Goal: Register for event/course

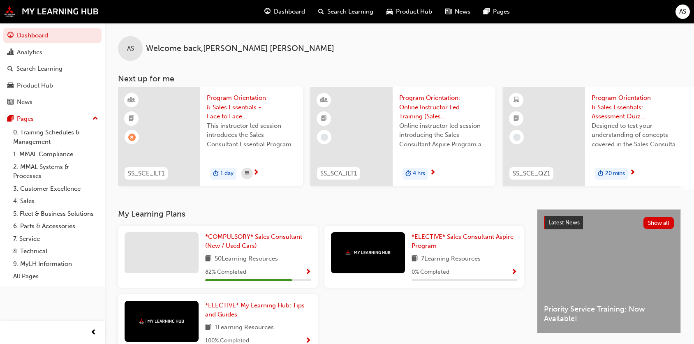
scroll to position [147, 0]
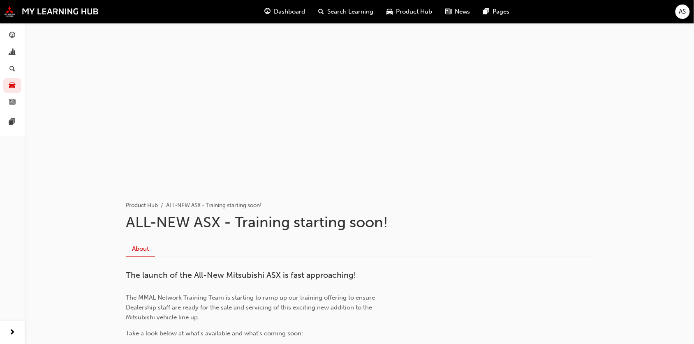
click at [402, 9] on span "Product Hub" at bounding box center [414, 11] width 36 height 9
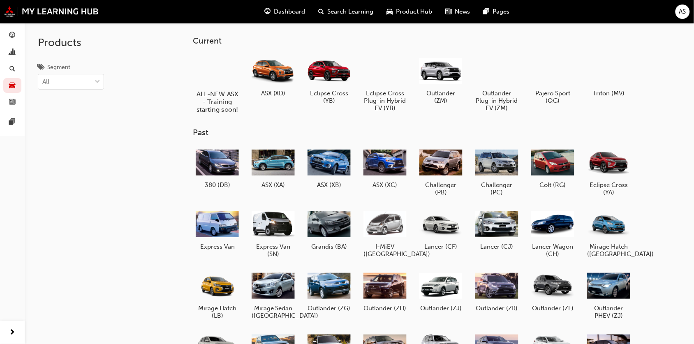
click at [227, 79] on div at bounding box center [218, 70] width 46 height 33
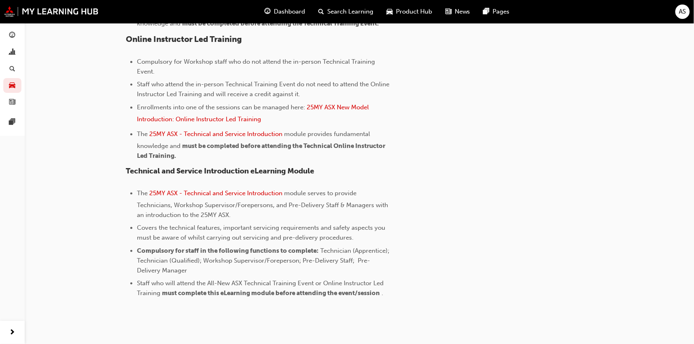
scroll to position [638, 0]
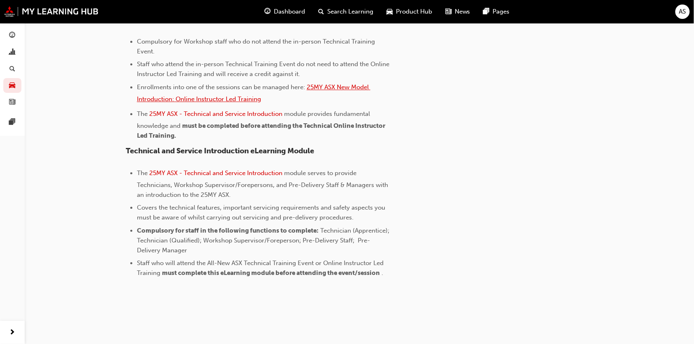
click at [186, 100] on span "25MY ASX New Model Introduction: Online Instructor Led Training" at bounding box center [254, 93] width 234 height 19
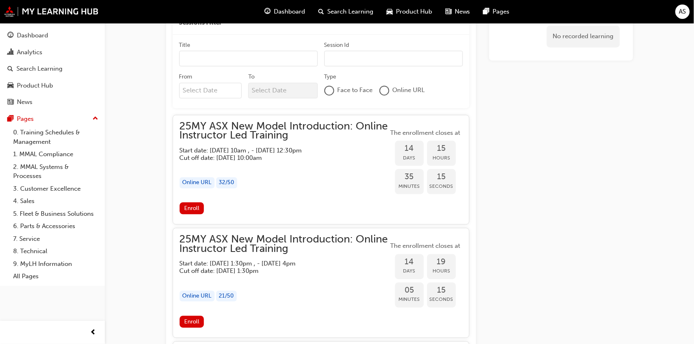
scroll to position [411, 0]
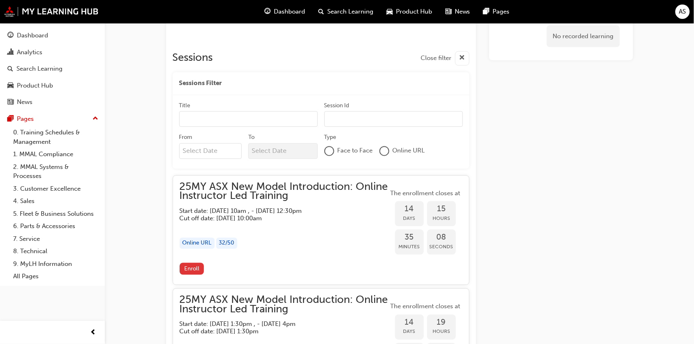
click at [188, 268] on span "Enroll" at bounding box center [191, 269] width 15 height 7
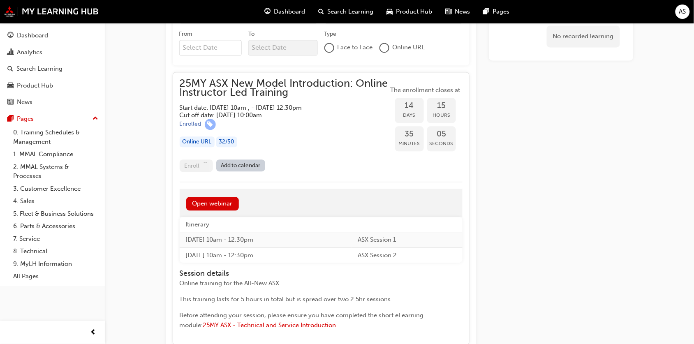
scroll to position [546, 0]
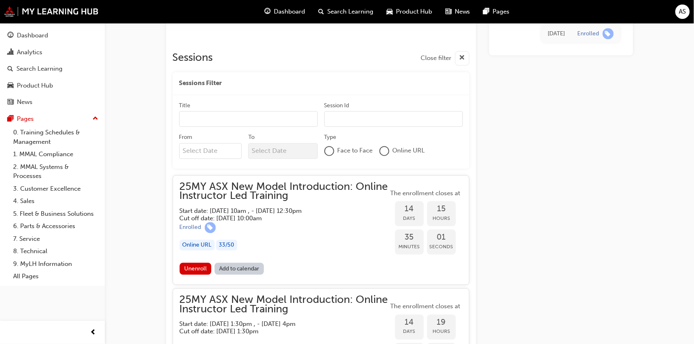
scroll to position [462, 0]
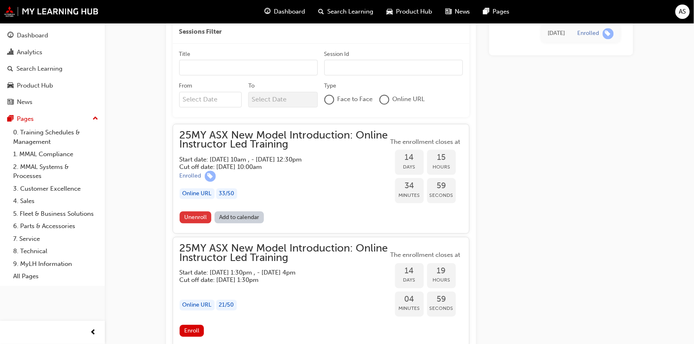
click at [193, 218] on span "Unenroll" at bounding box center [195, 217] width 23 height 7
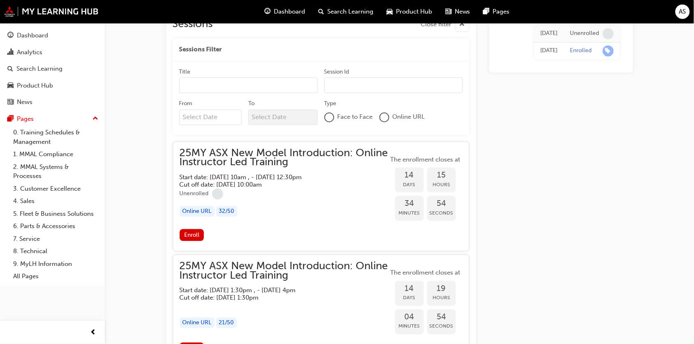
scroll to position [462, 0]
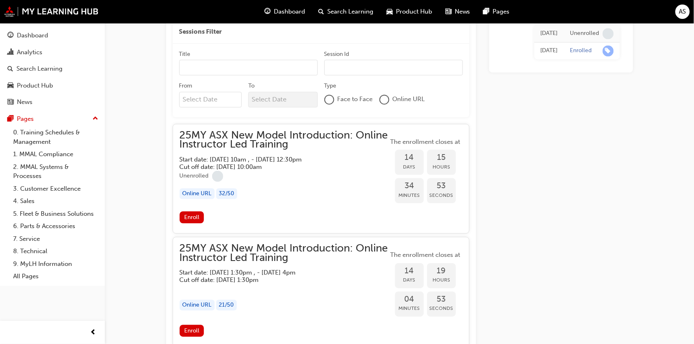
click at [221, 141] on span "25MY ASX New Model Introduction: Online Instructor Led Training" at bounding box center [284, 140] width 209 height 19
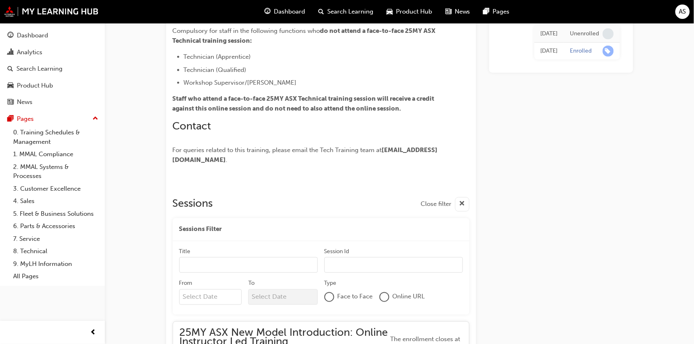
scroll to position [0, 0]
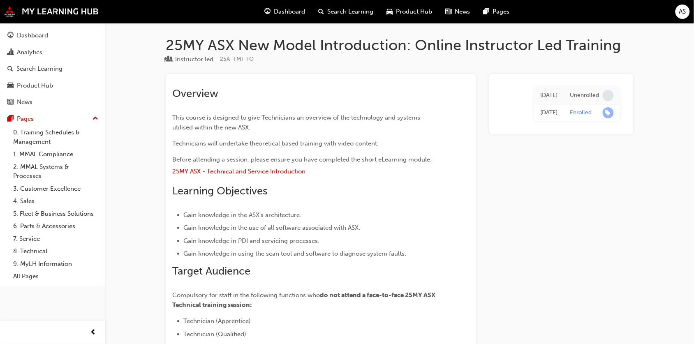
click at [289, 15] on span "Dashboard" at bounding box center [289, 11] width 31 height 9
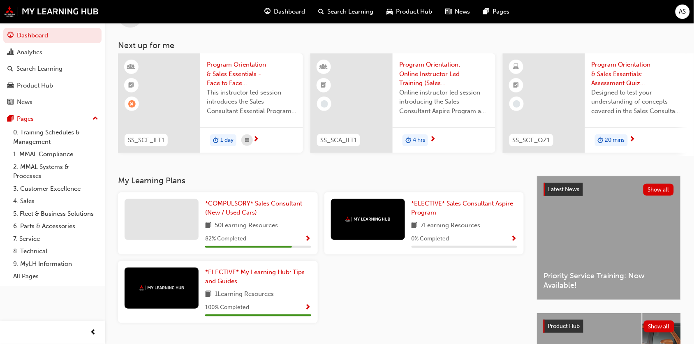
scroll to position [103, 0]
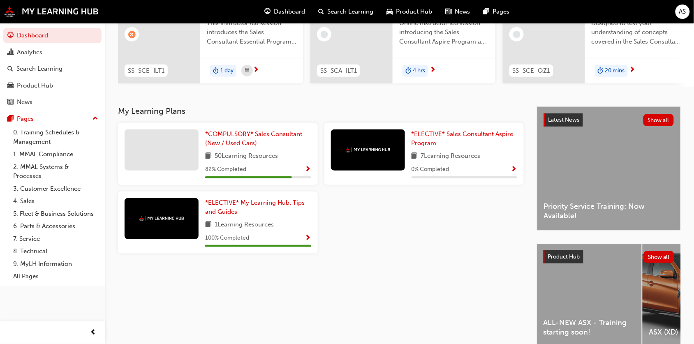
click at [571, 269] on div "Product Hub Show all" at bounding box center [609, 257] width 144 height 26
click at [556, 258] on span "Product Hub" at bounding box center [564, 256] width 32 height 7
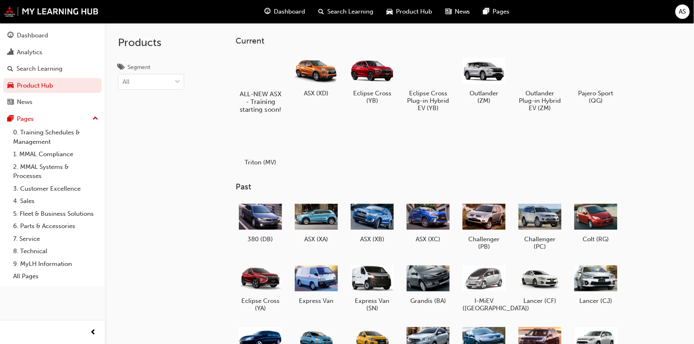
click at [267, 73] on div at bounding box center [261, 70] width 46 height 33
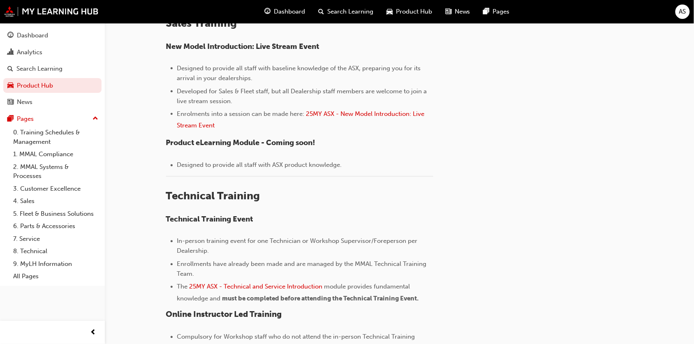
scroll to position [360, 0]
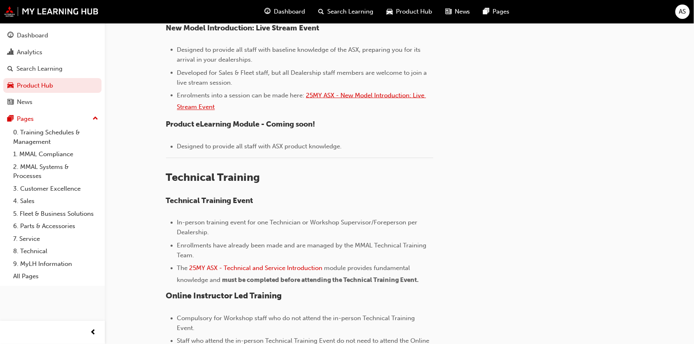
click at [372, 98] on span "25MY ASX - New Model Introduction: Live Stream Event" at bounding box center [301, 101] width 249 height 19
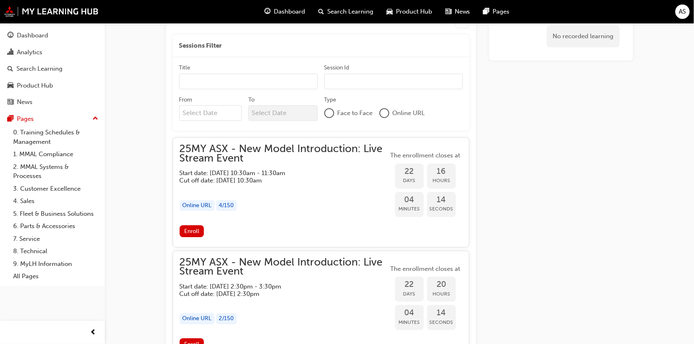
scroll to position [702, 0]
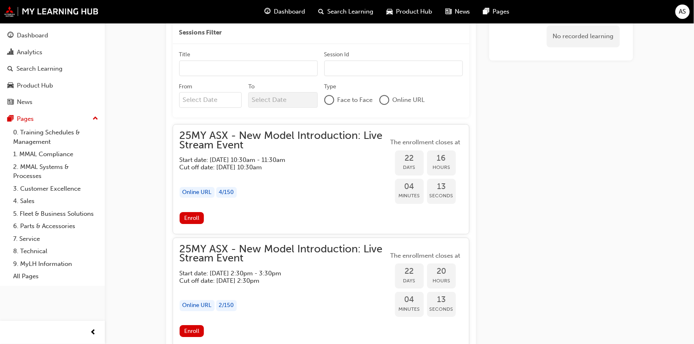
click at [211, 163] on h5 "Start date: Wed 22 Oct 2025 , 10:30am - 11:30am" at bounding box center [278, 159] width 196 height 7
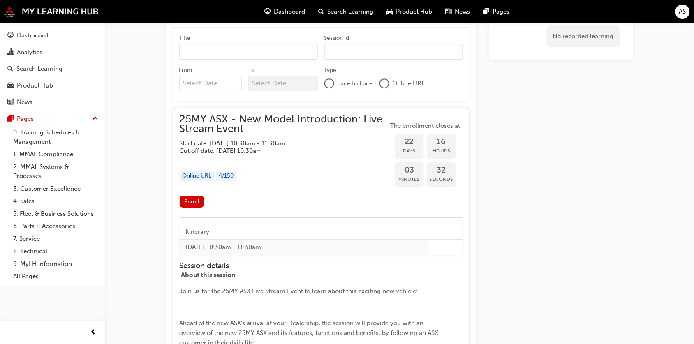
scroll to position [737, 0]
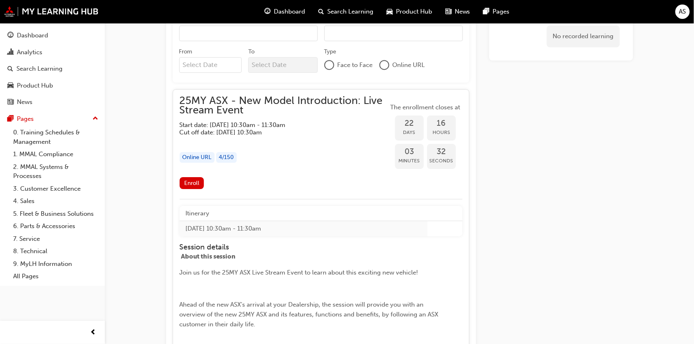
click at [274, 111] on span "25MY ASX - New Model Introduction: Live Stream Event" at bounding box center [284, 105] width 209 height 19
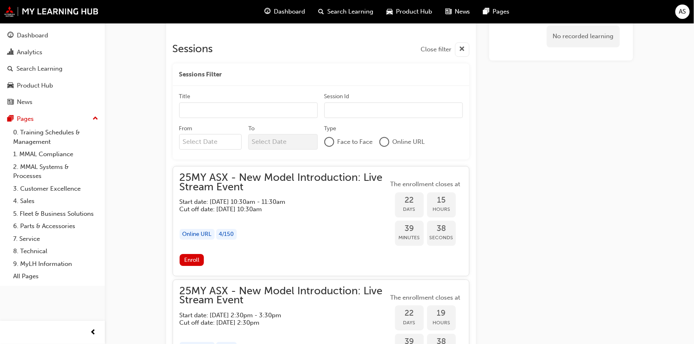
scroll to position [686, 0]
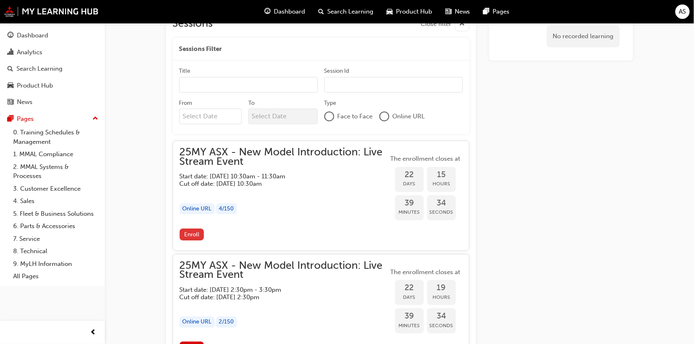
click at [190, 234] on span "Enroll" at bounding box center [191, 234] width 15 height 7
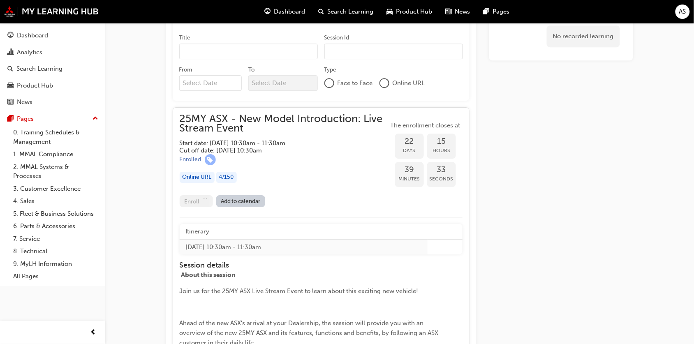
scroll to position [773, 0]
